Goal: Navigation & Orientation: Understand site structure

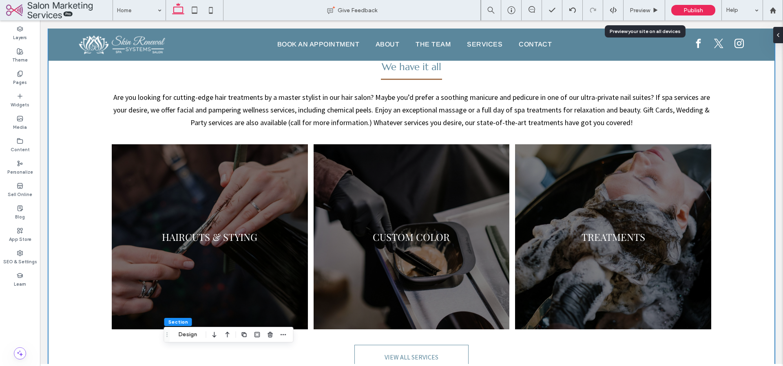
click at [746, 228] on div "Cutting edge treatments for hair, nails, skin, and body. We have it all Are you…" at bounding box center [412, 204] width 726 height 402
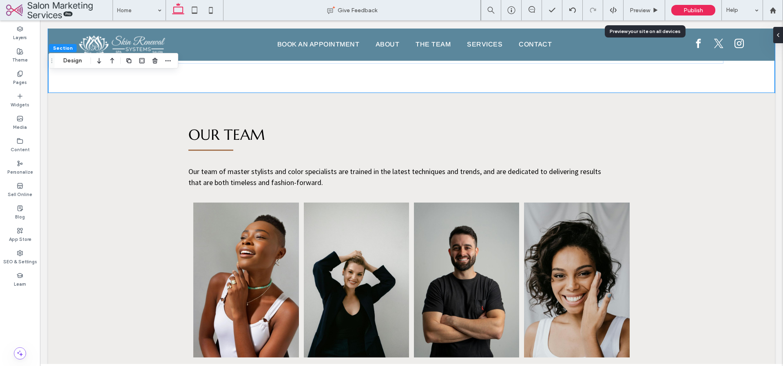
scroll to position [997, 0]
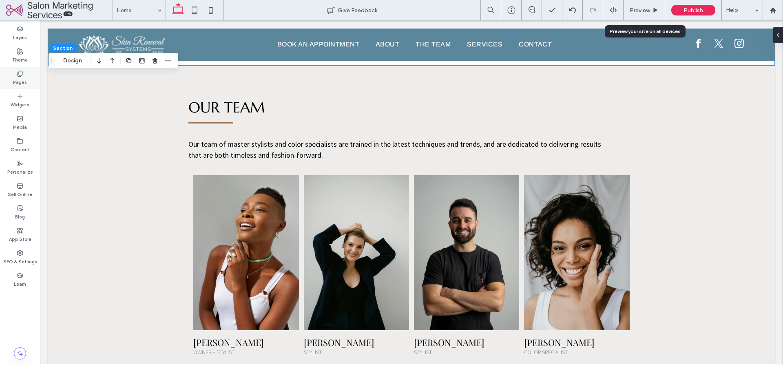
click at [22, 87] on div "Pages" at bounding box center [20, 78] width 40 height 22
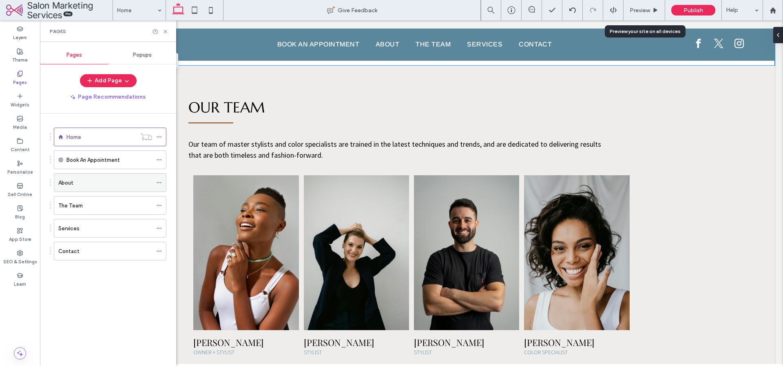
click at [83, 186] on div "About" at bounding box center [105, 183] width 94 height 9
click at [87, 207] on div "The Team" at bounding box center [105, 206] width 94 height 9
click at [99, 135] on div "Home" at bounding box center [102, 137] width 70 height 9
click at [164, 32] on icon at bounding box center [165, 32] width 6 height 6
